Goal: Find specific page/section: Find specific page/section

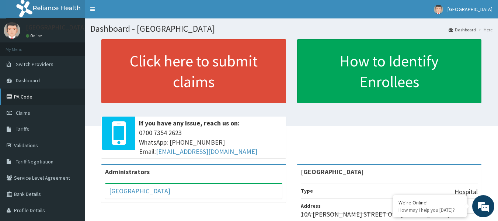
click at [32, 102] on link "PA Code" at bounding box center [42, 96] width 85 height 16
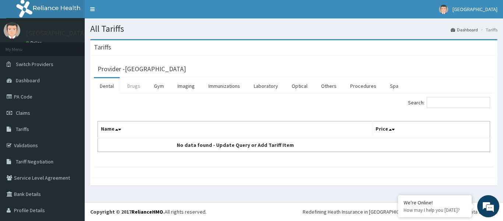
click at [132, 87] on link "Drugs" at bounding box center [134, 85] width 25 height 15
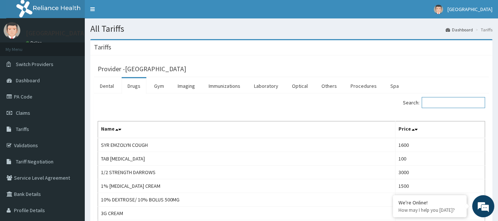
click at [443, 101] on input "Search:" at bounding box center [453, 102] width 63 height 11
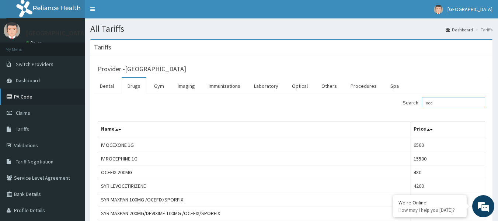
type input "oce"
click at [30, 99] on link "PA Code" at bounding box center [42, 96] width 85 height 16
